Goal: Navigation & Orientation: Find specific page/section

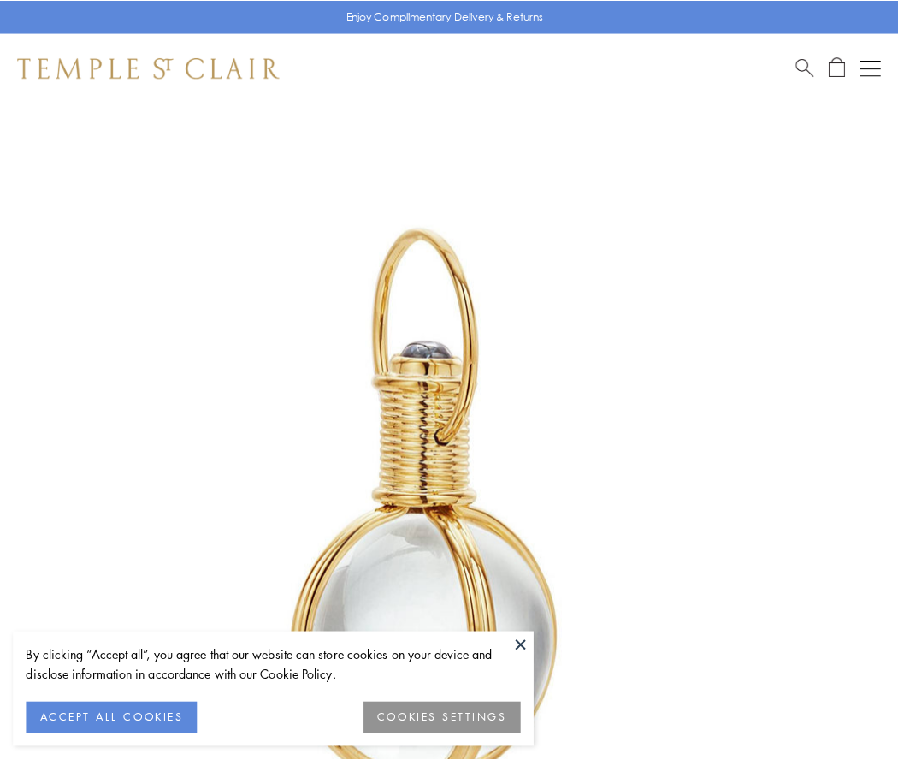
scroll to position [446, 0]
